Goal: Task Accomplishment & Management: Complete application form

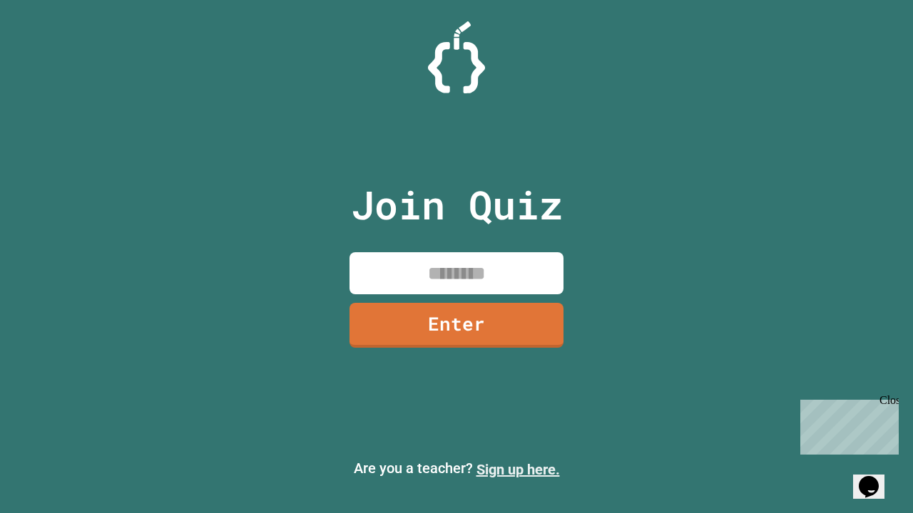
click at [518, 470] on link "Sign up here." at bounding box center [517, 469] width 83 height 17
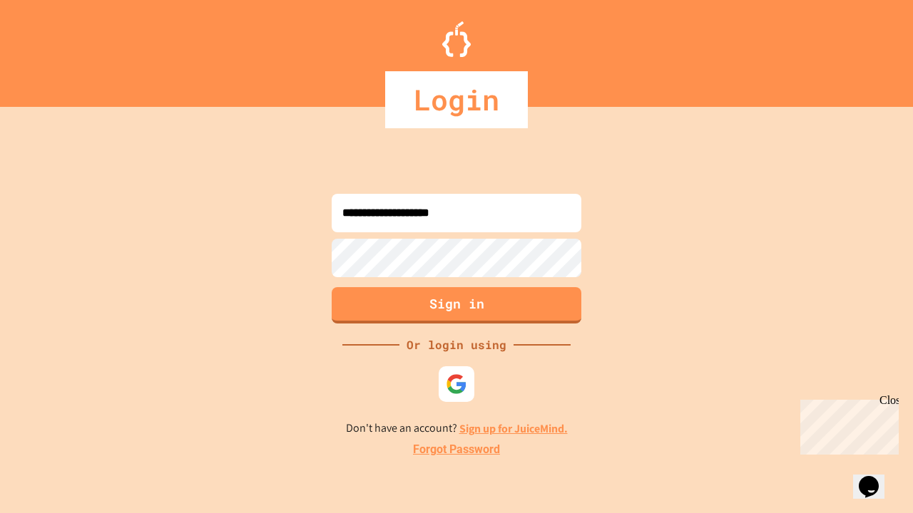
type input "**********"
